Goal: Information Seeking & Learning: Compare options

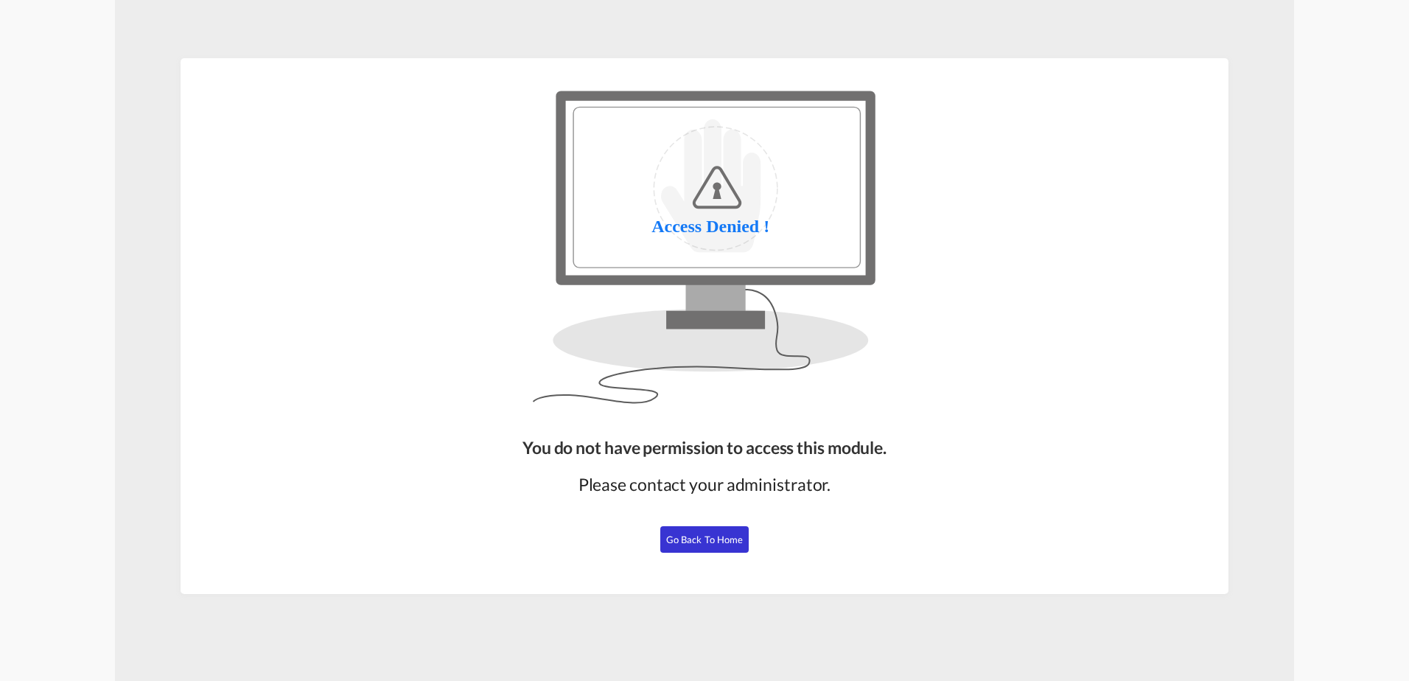
click at [708, 534] on span "Go Back to Home" at bounding box center [704, 540] width 77 height 12
click at [711, 545] on span "Go Back to Home" at bounding box center [704, 540] width 77 height 12
click at [721, 540] on span "Go Back to Home" at bounding box center [704, 540] width 77 height 12
click at [712, 542] on span "Go Back to Home" at bounding box center [704, 540] width 77 height 12
